Goal: Obtain resource: Obtain resource

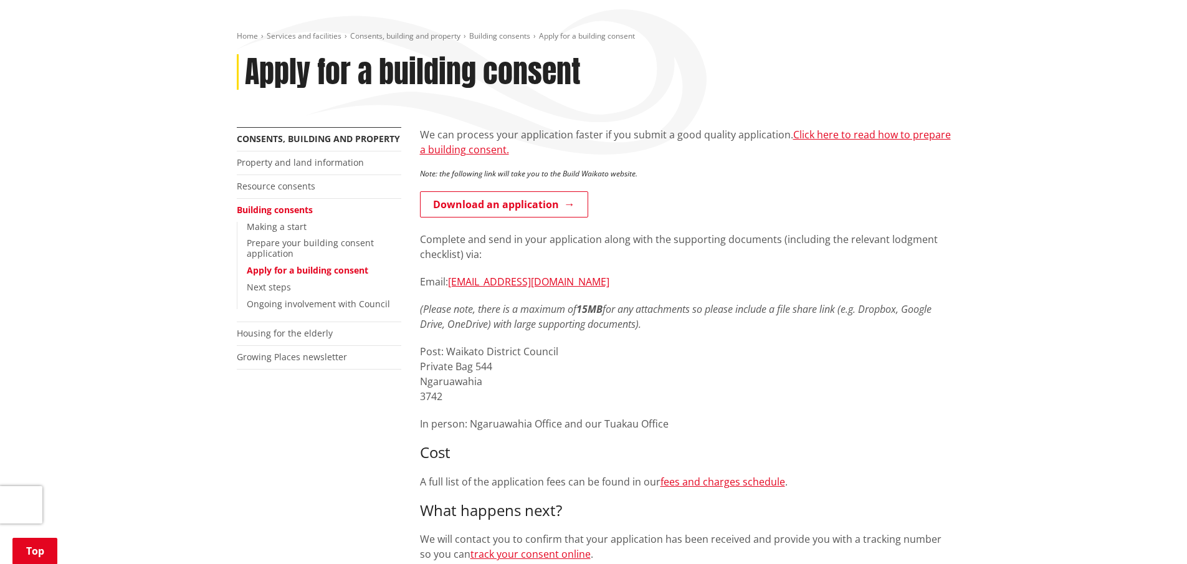
scroll to position [249, 0]
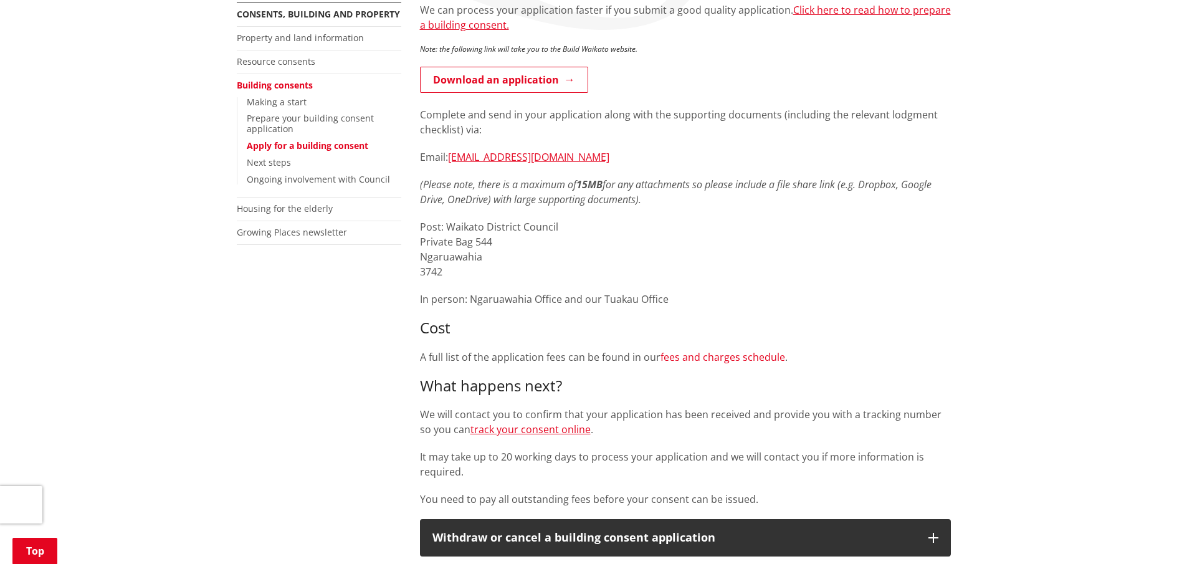
click at [729, 356] on link "fees and charges schedule" at bounding box center [723, 357] width 125 height 14
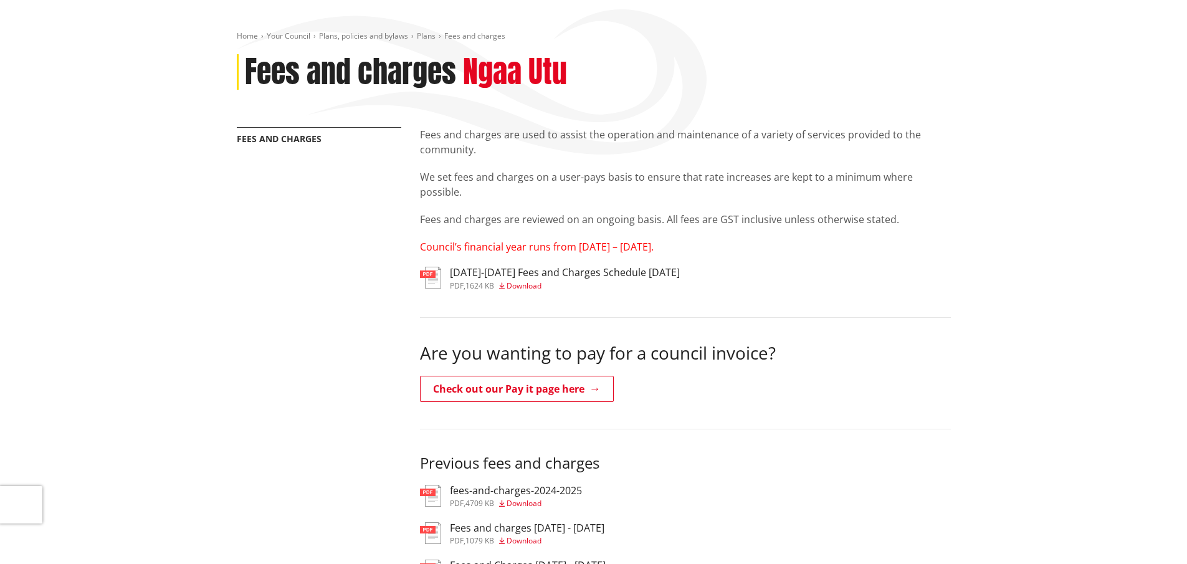
scroll to position [187, 0]
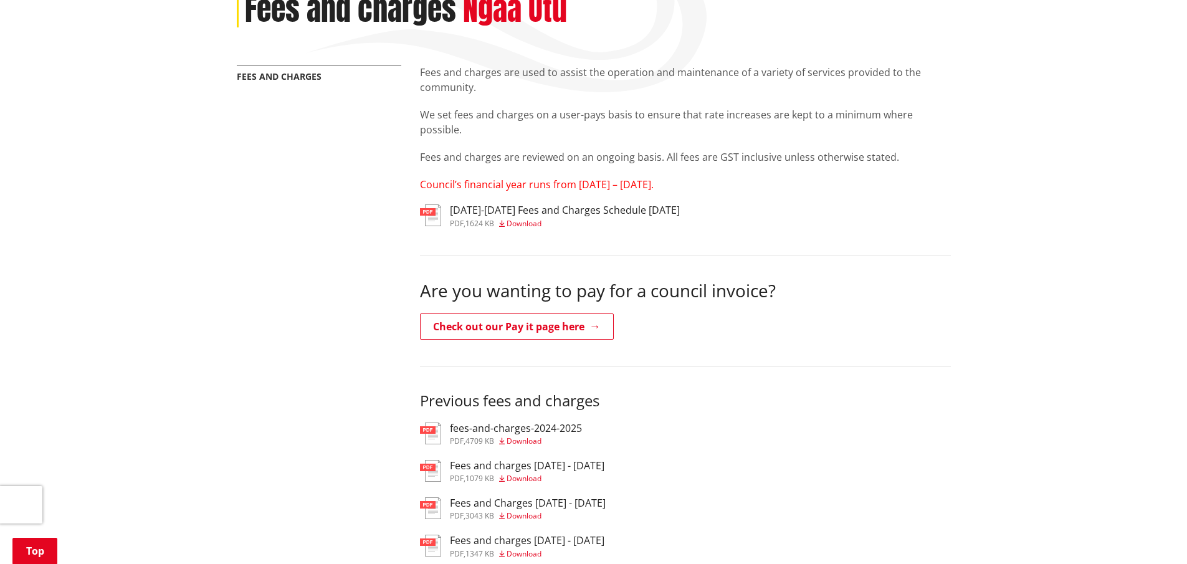
click at [585, 201] on div "Fees and charges are used to assist the operation and maintenance of a variety …" at bounding box center [686, 424] width 550 height 719
click at [586, 208] on h3 "[DATE]-[DATE] Fees and Charges Schedule [DATE]" at bounding box center [565, 210] width 230 height 12
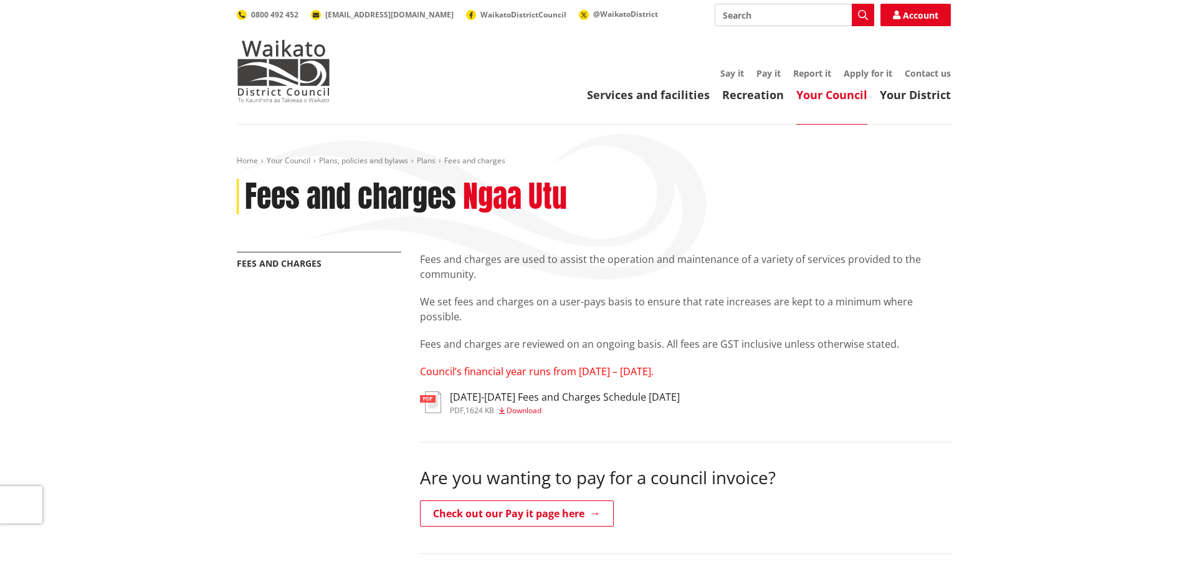
scroll to position [187, 0]
